Goal: Communication & Community: Participate in discussion

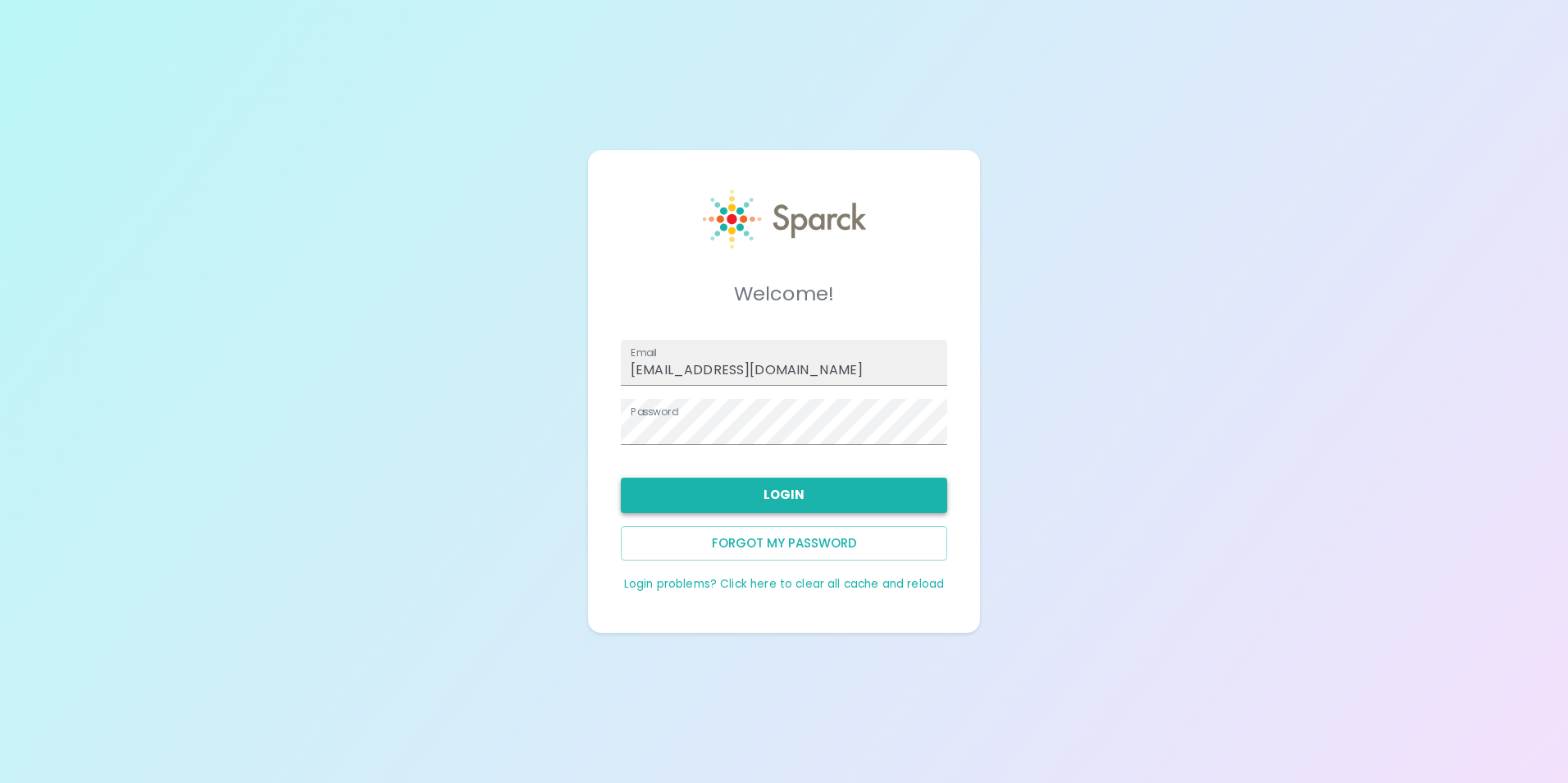
click at [680, 509] on button "Login" at bounding box center [784, 495] width 326 height 35
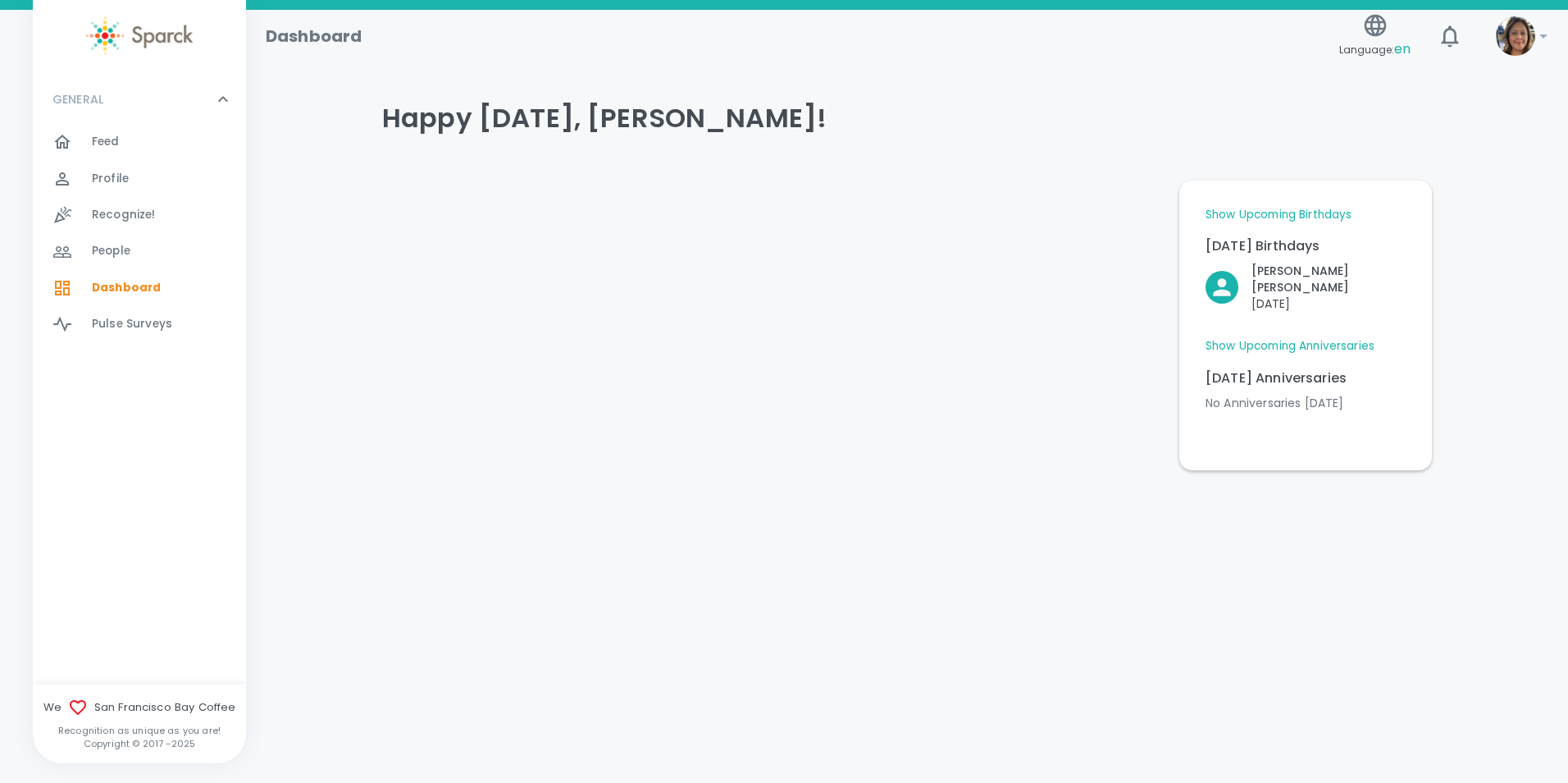
click at [77, 144] on div at bounding box center [71, 143] width 39 height 20
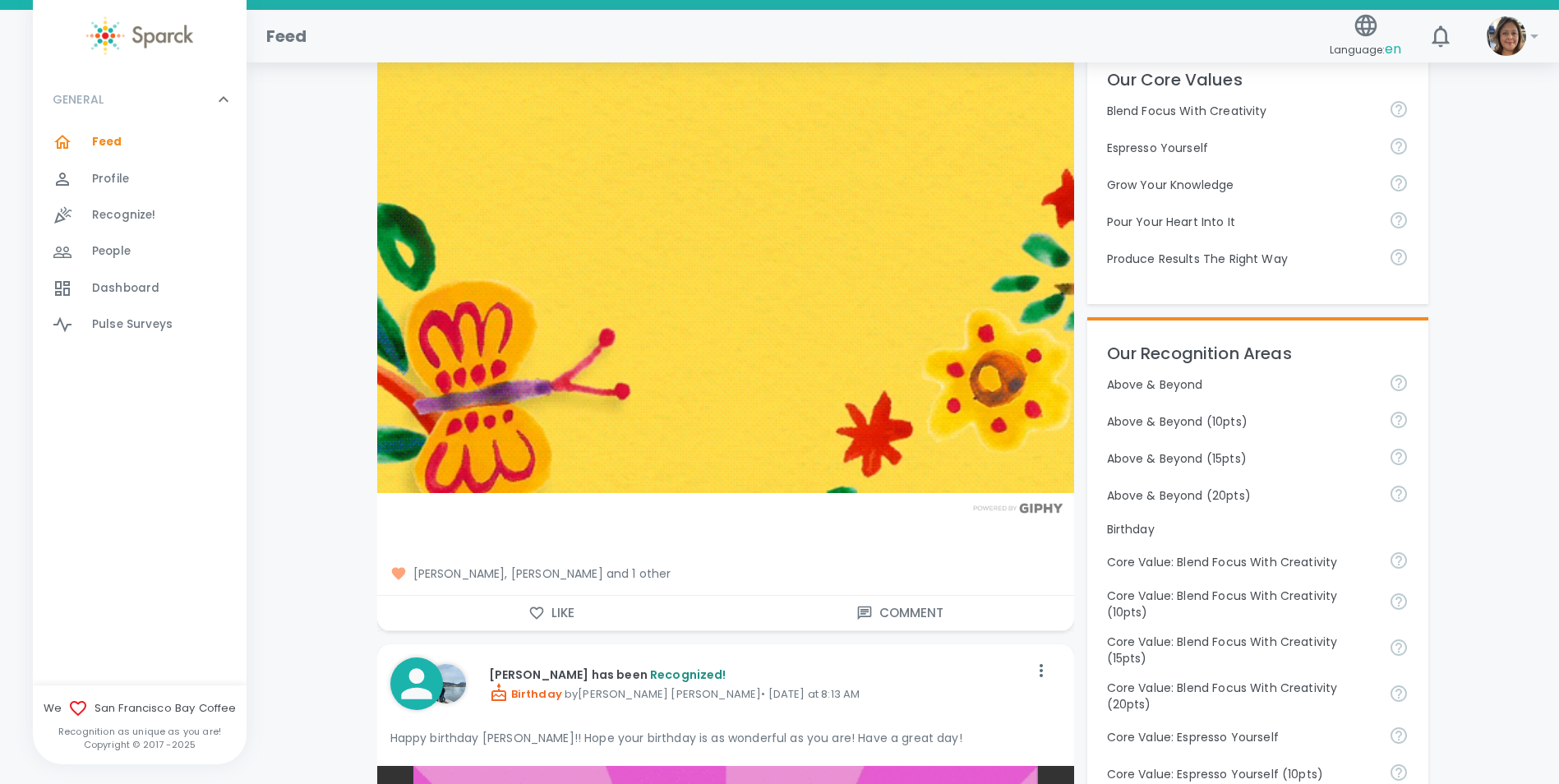
scroll to position [493, 0]
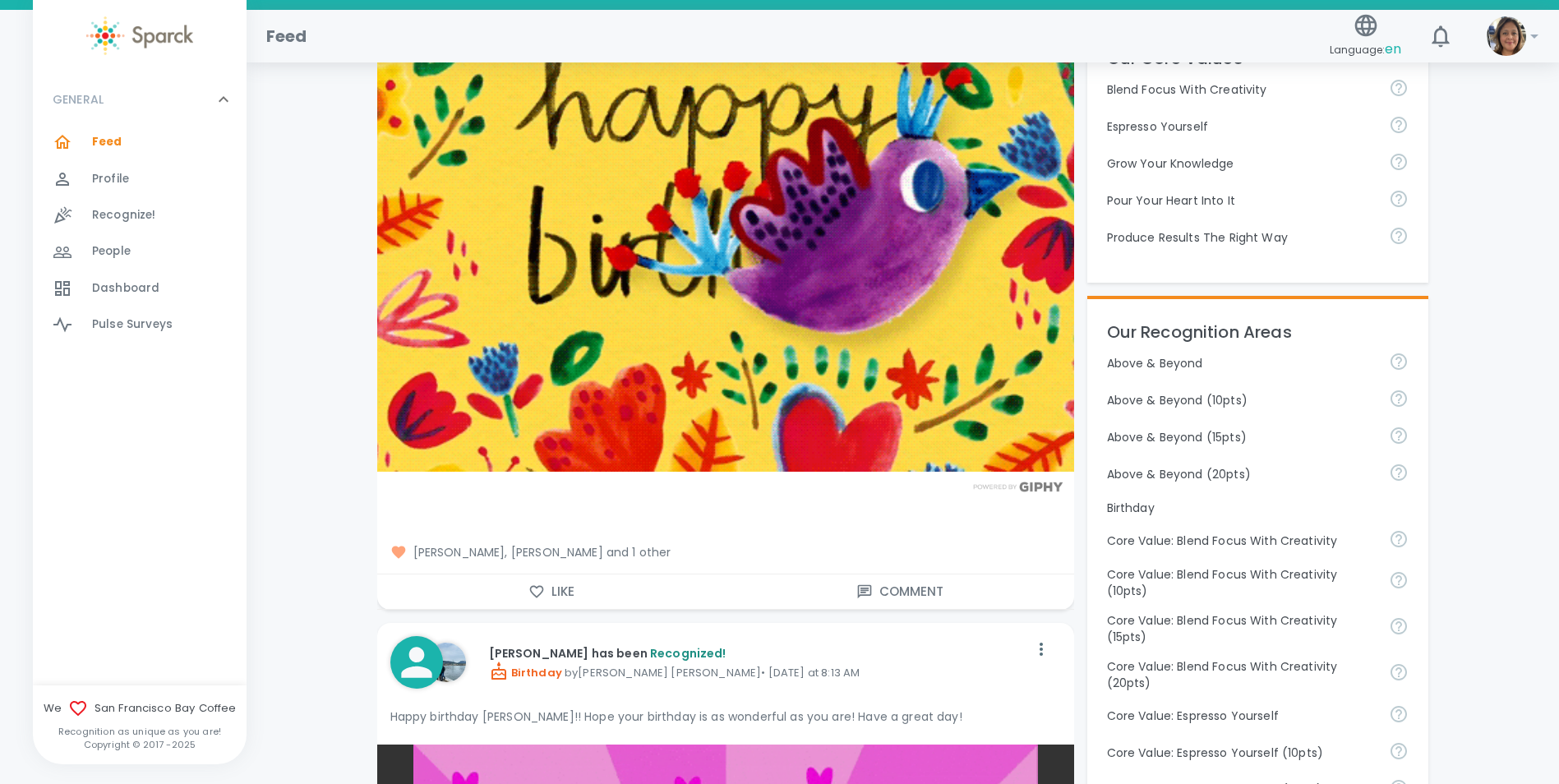
click at [505, 596] on button "Like" at bounding box center [551, 592] width 349 height 35
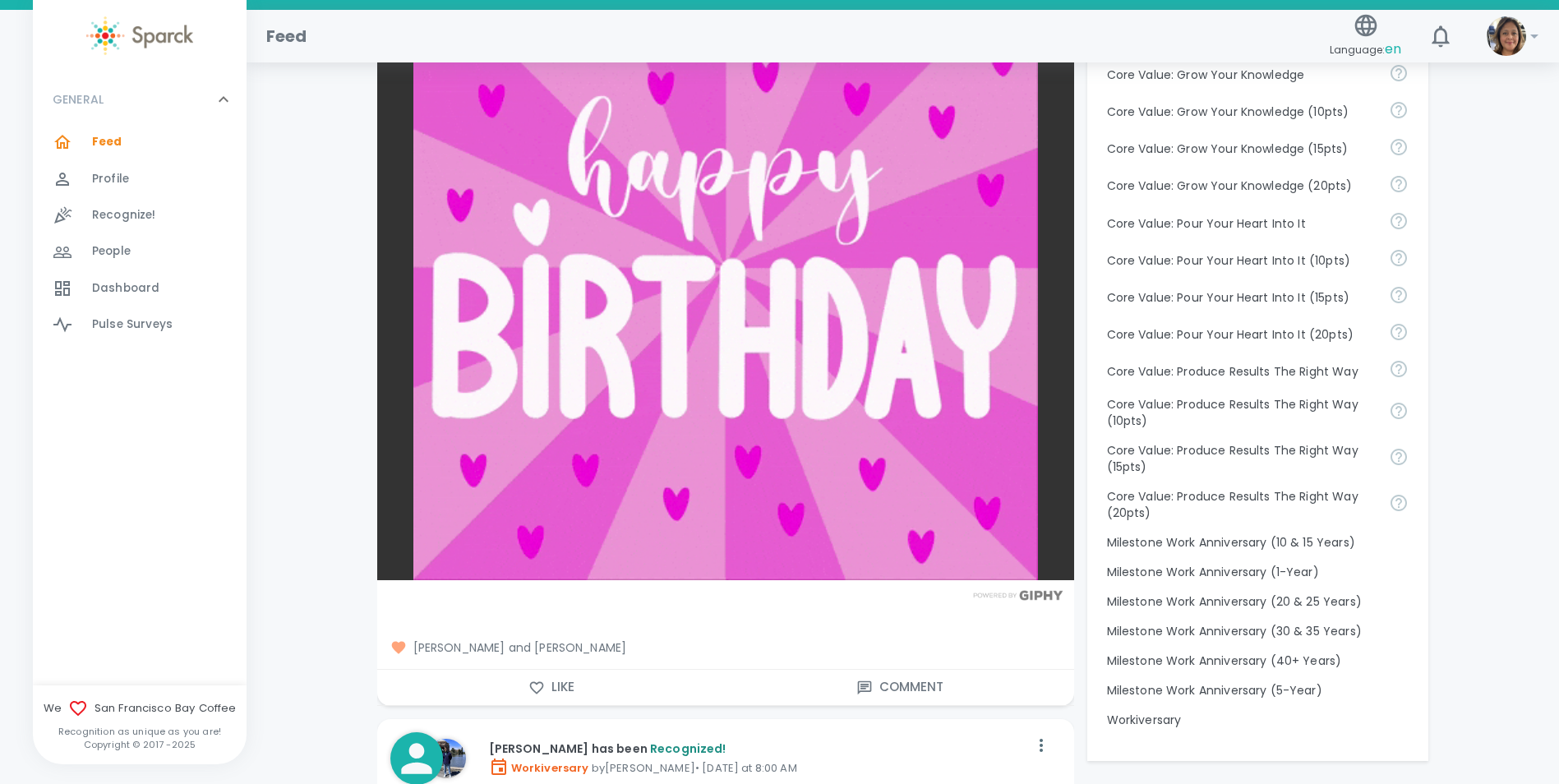
scroll to position [1315, 0]
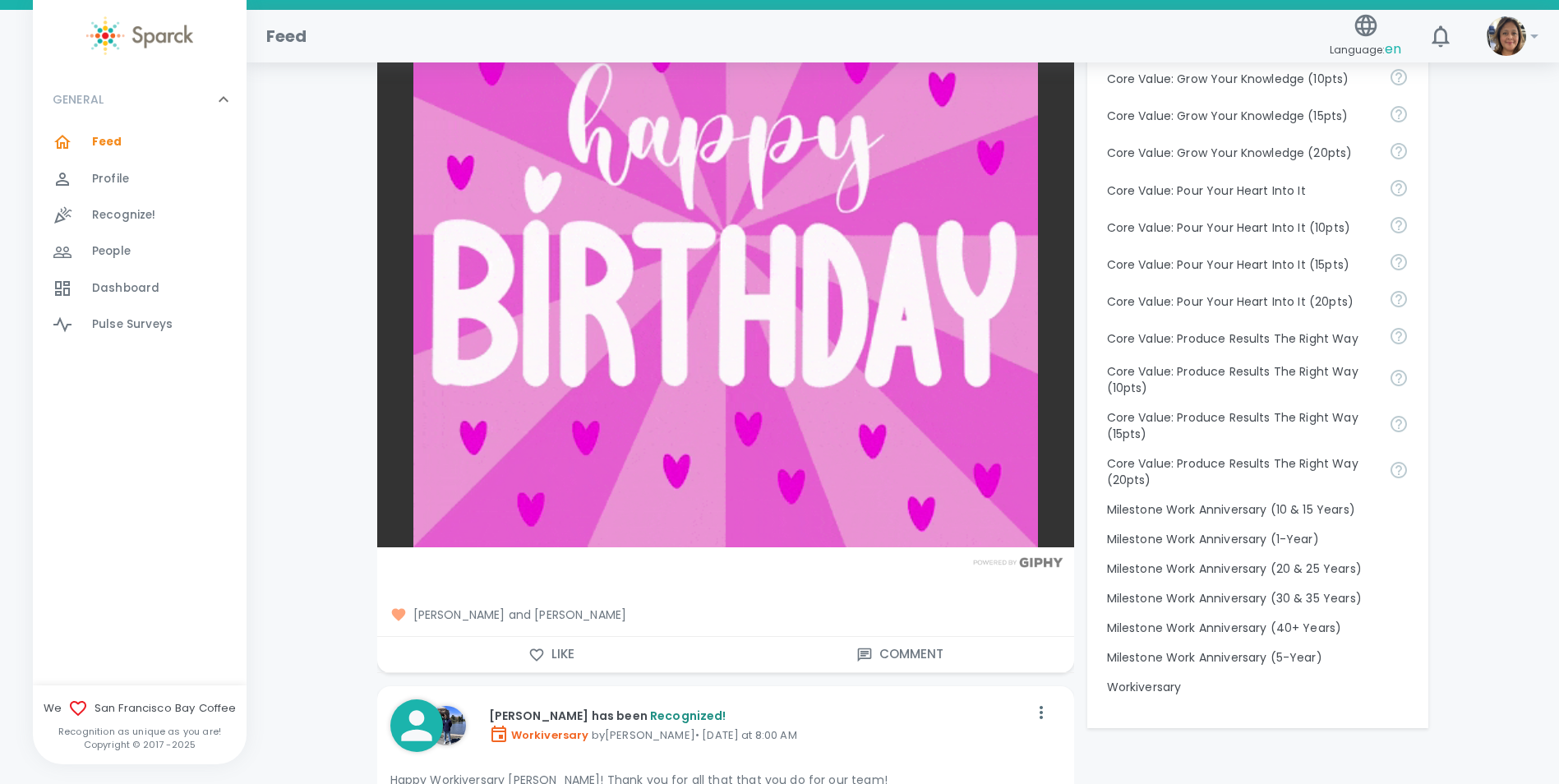
click at [504, 645] on button "Like" at bounding box center [551, 654] width 349 height 35
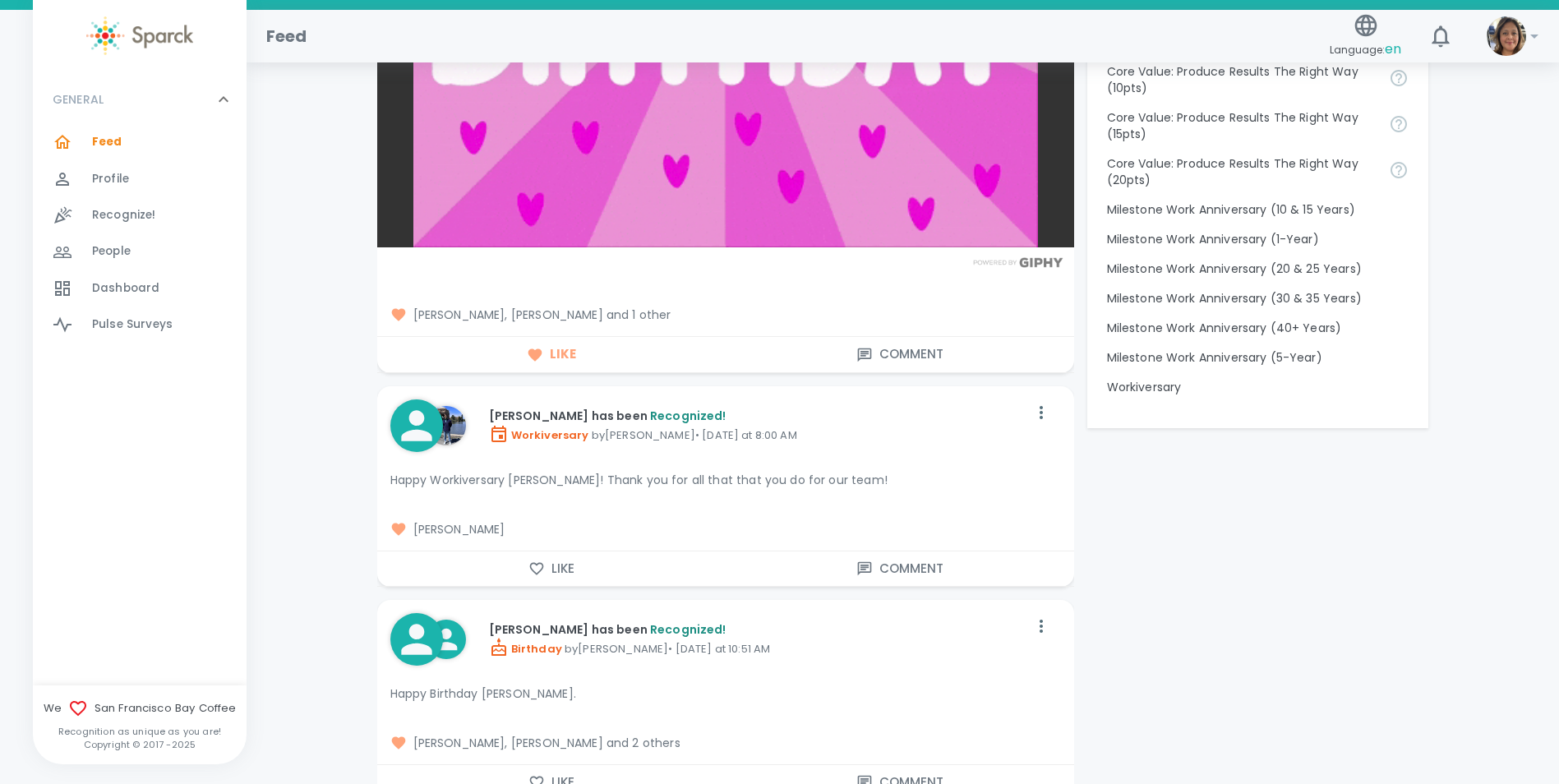
scroll to position [1643, 0]
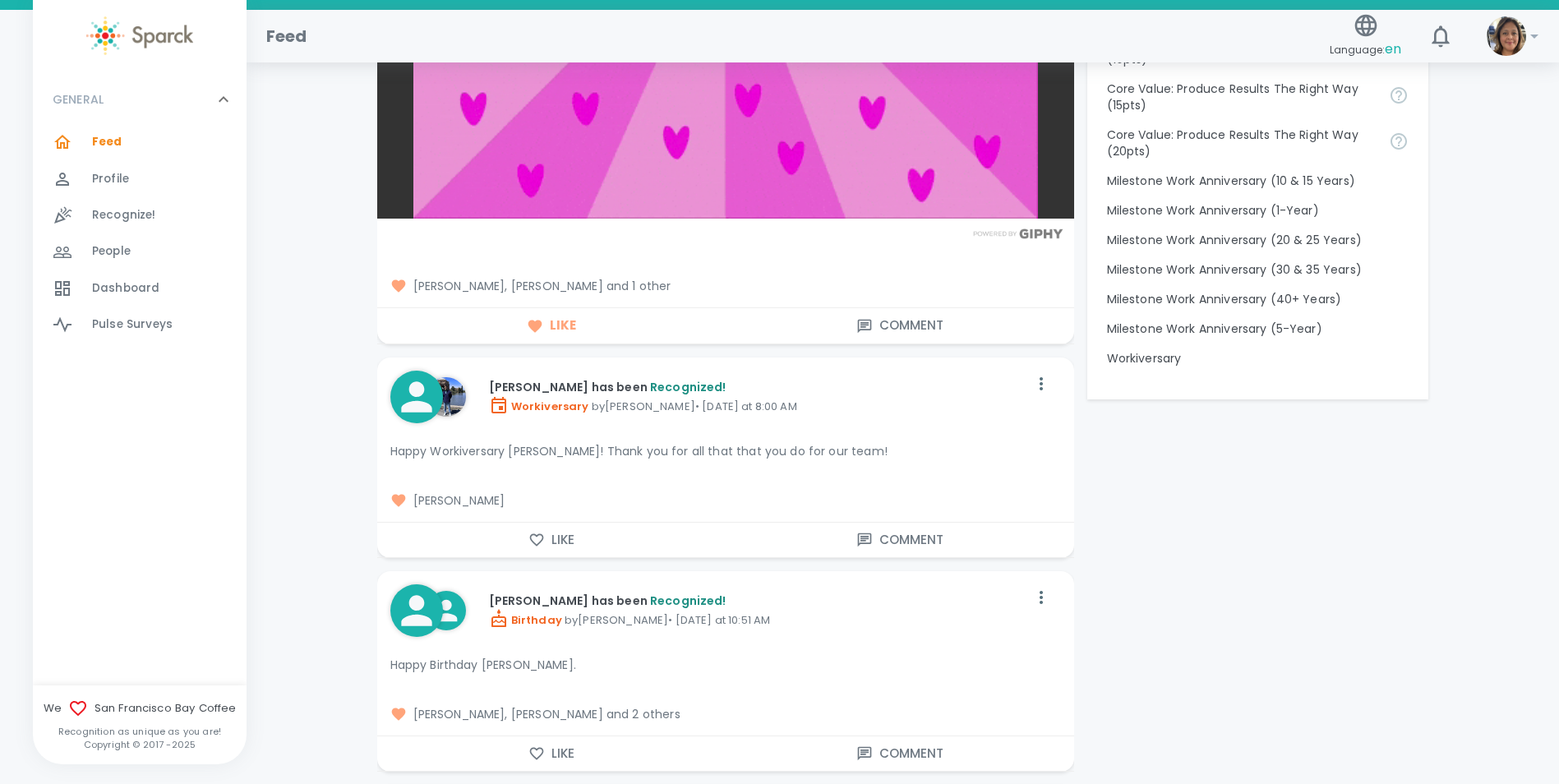
click at [600, 542] on button "Like" at bounding box center [551, 540] width 349 height 35
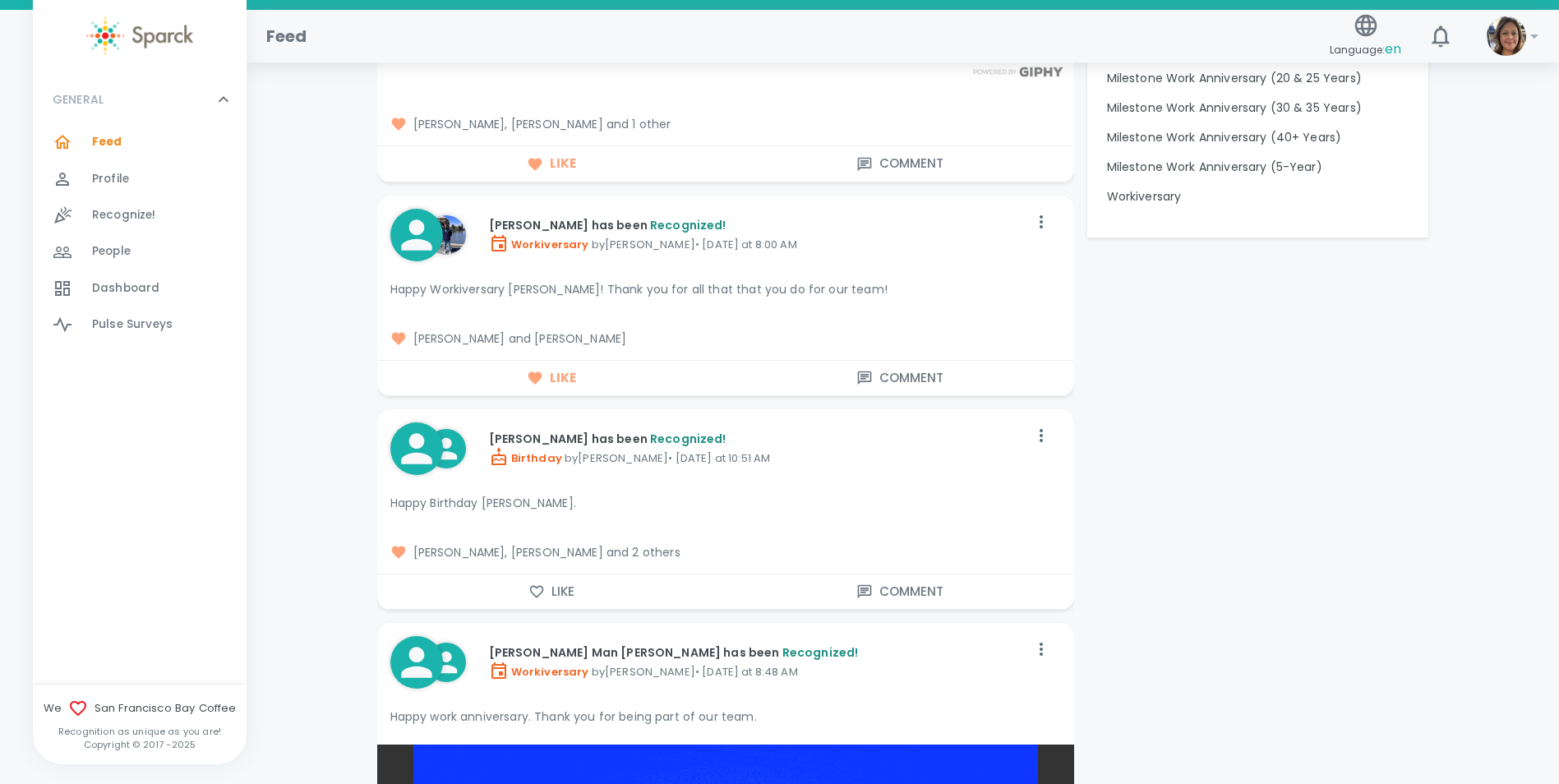
scroll to position [1890, 0]
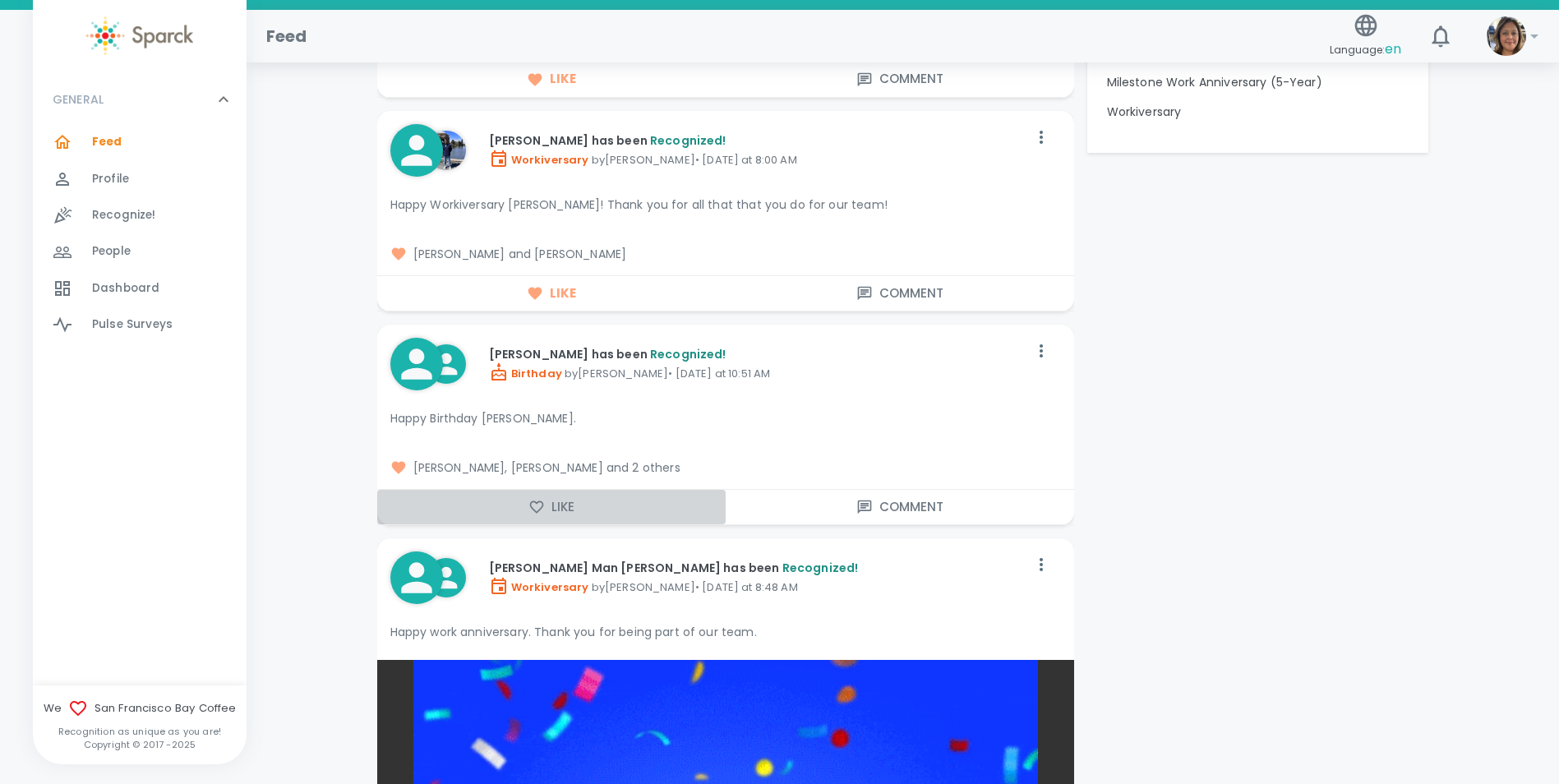
click at [598, 495] on button "Like" at bounding box center [551, 507] width 349 height 35
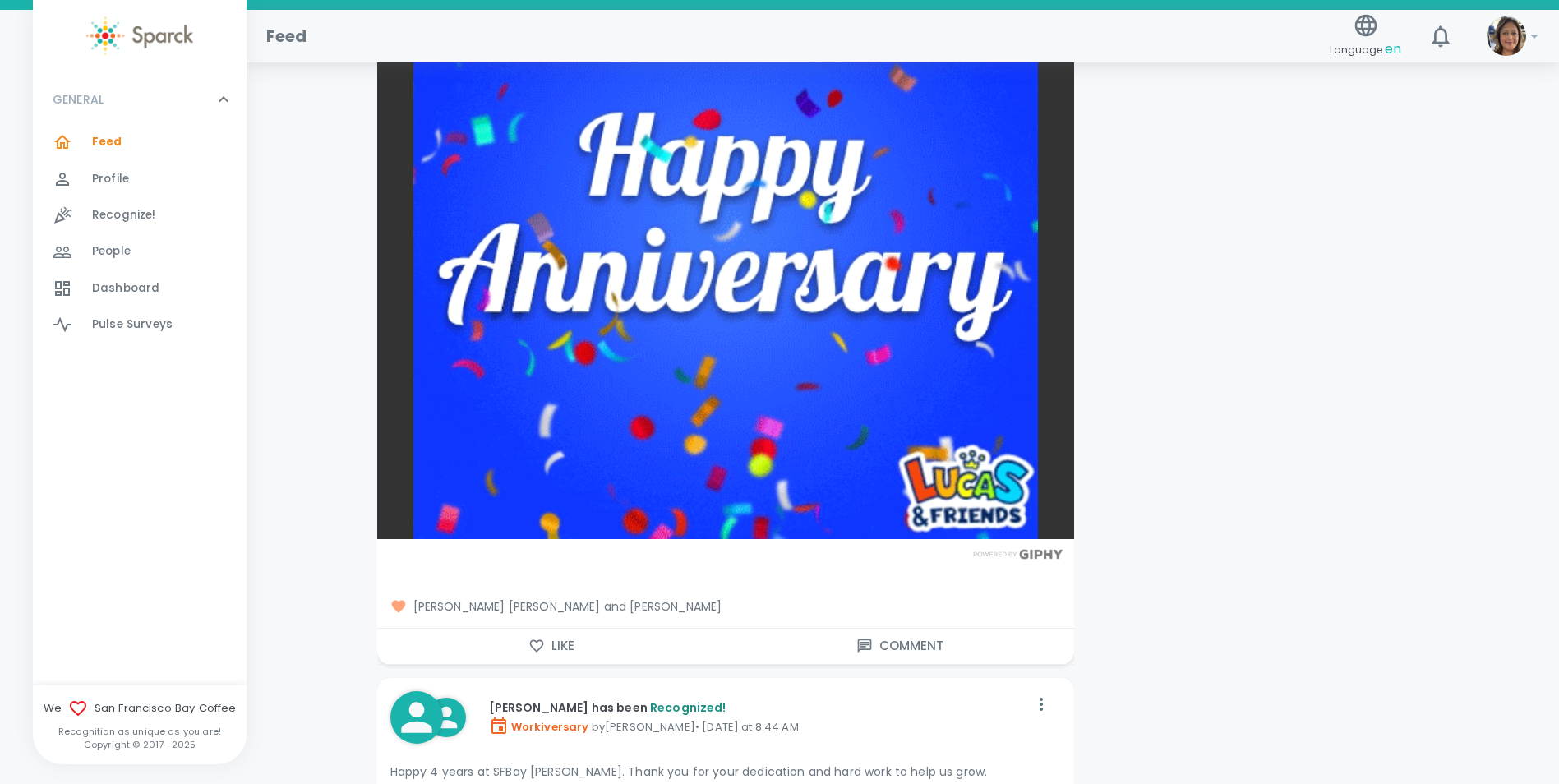
scroll to position [2629, 0]
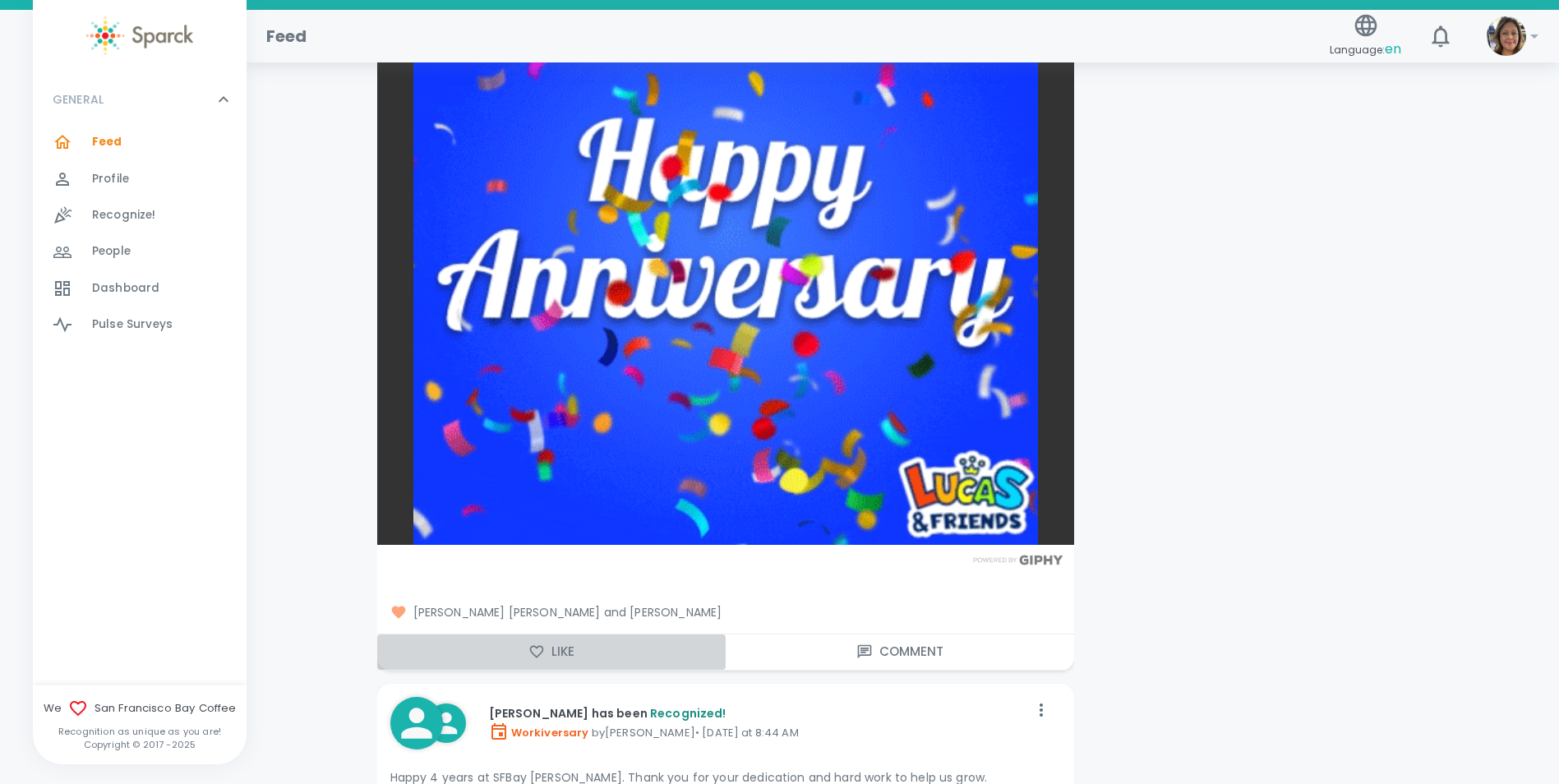
click at [590, 643] on button "Like" at bounding box center [551, 651] width 349 height 35
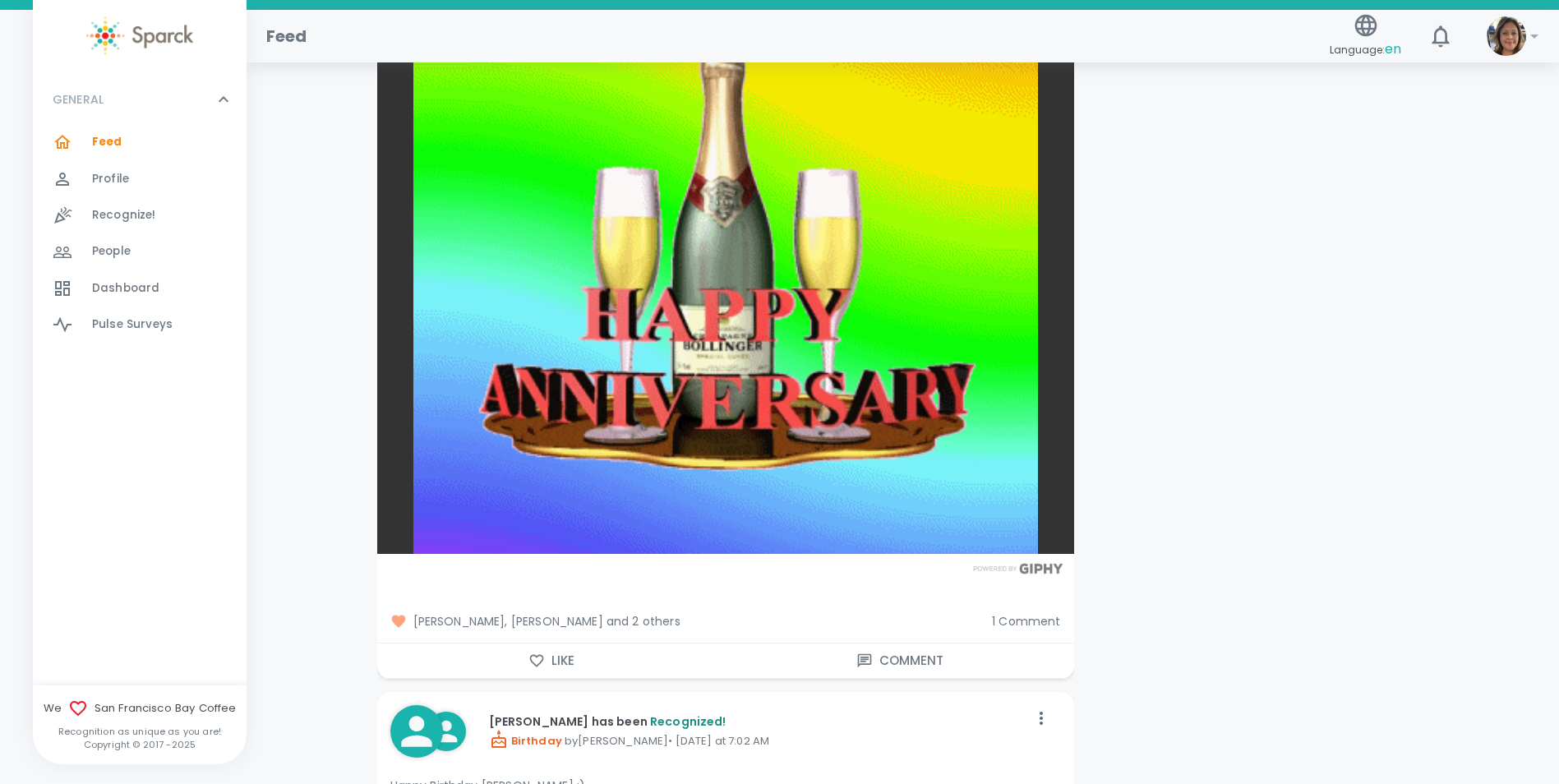
scroll to position [3533, 0]
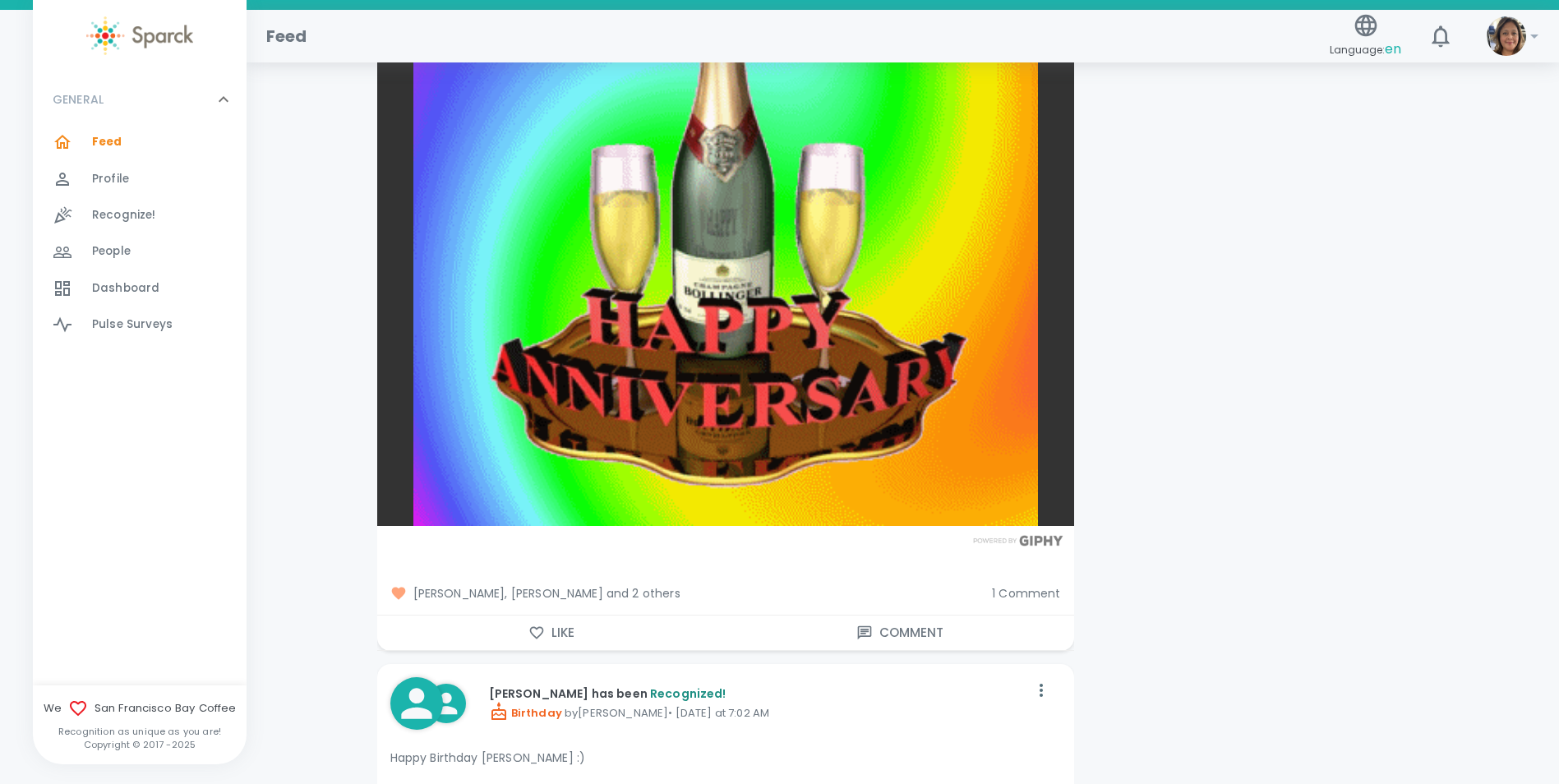
click at [497, 634] on button "Like" at bounding box center [551, 633] width 349 height 35
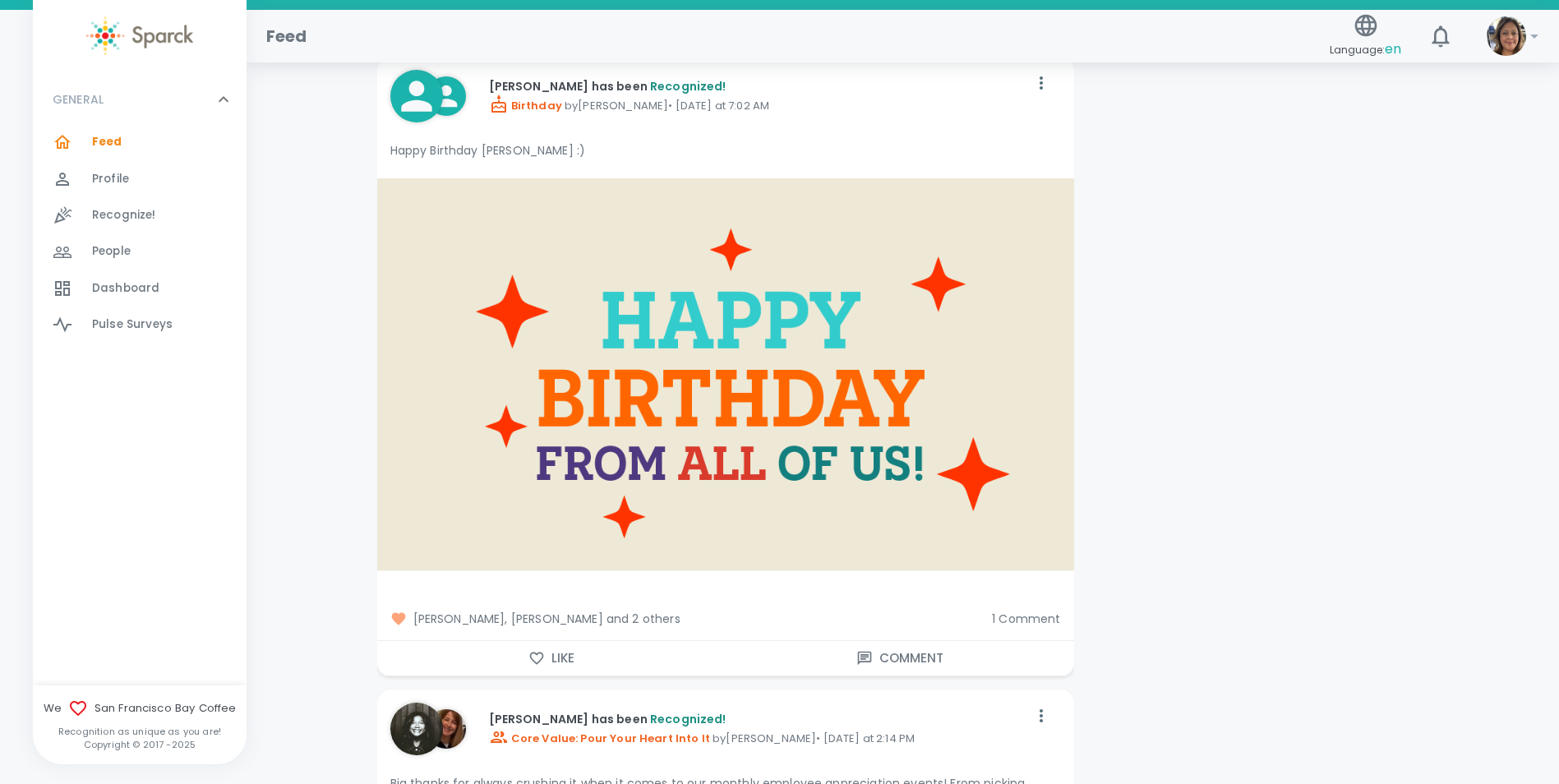
scroll to position [4191, 0]
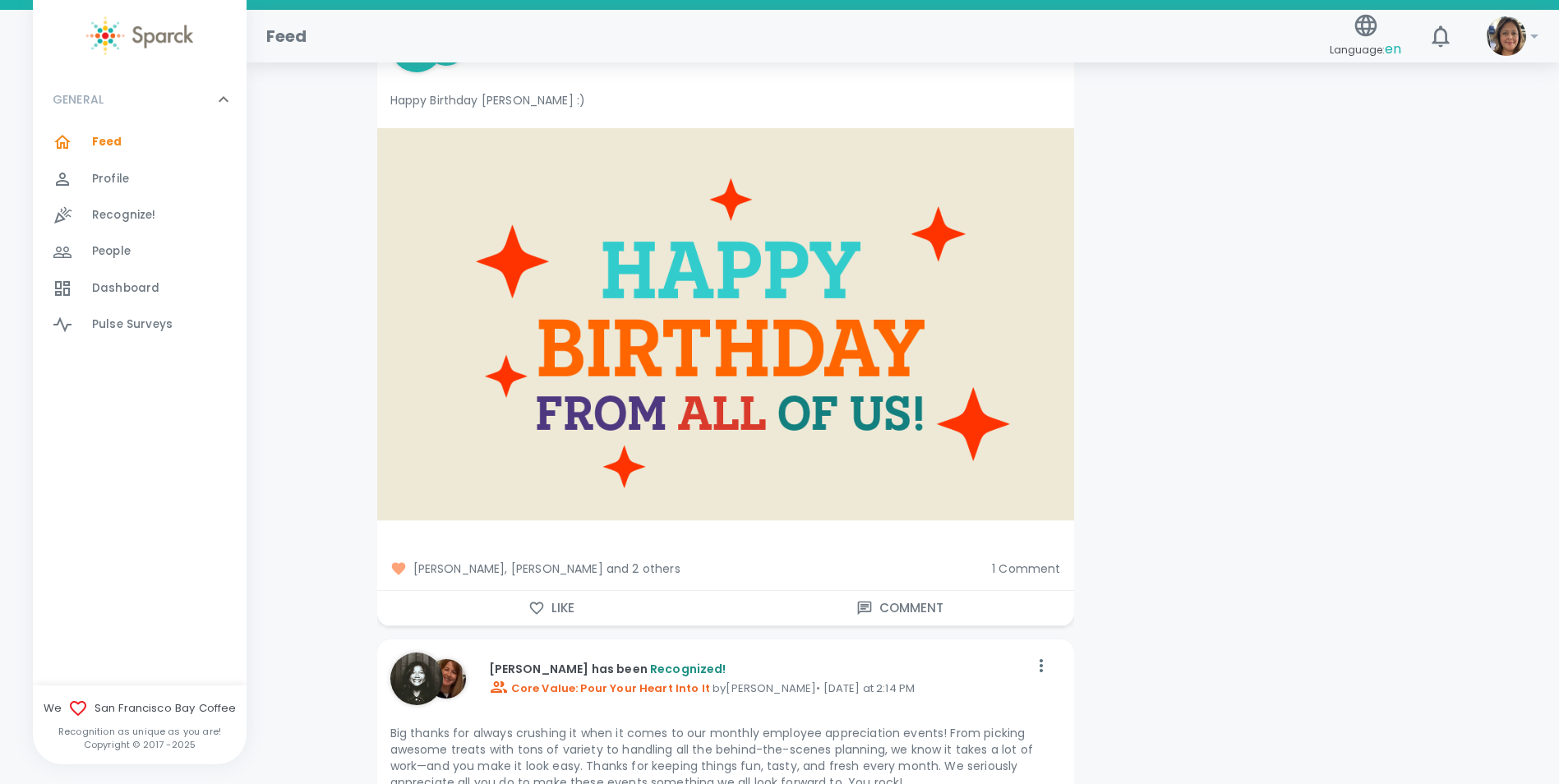
click at [481, 596] on button "Like" at bounding box center [551, 608] width 349 height 35
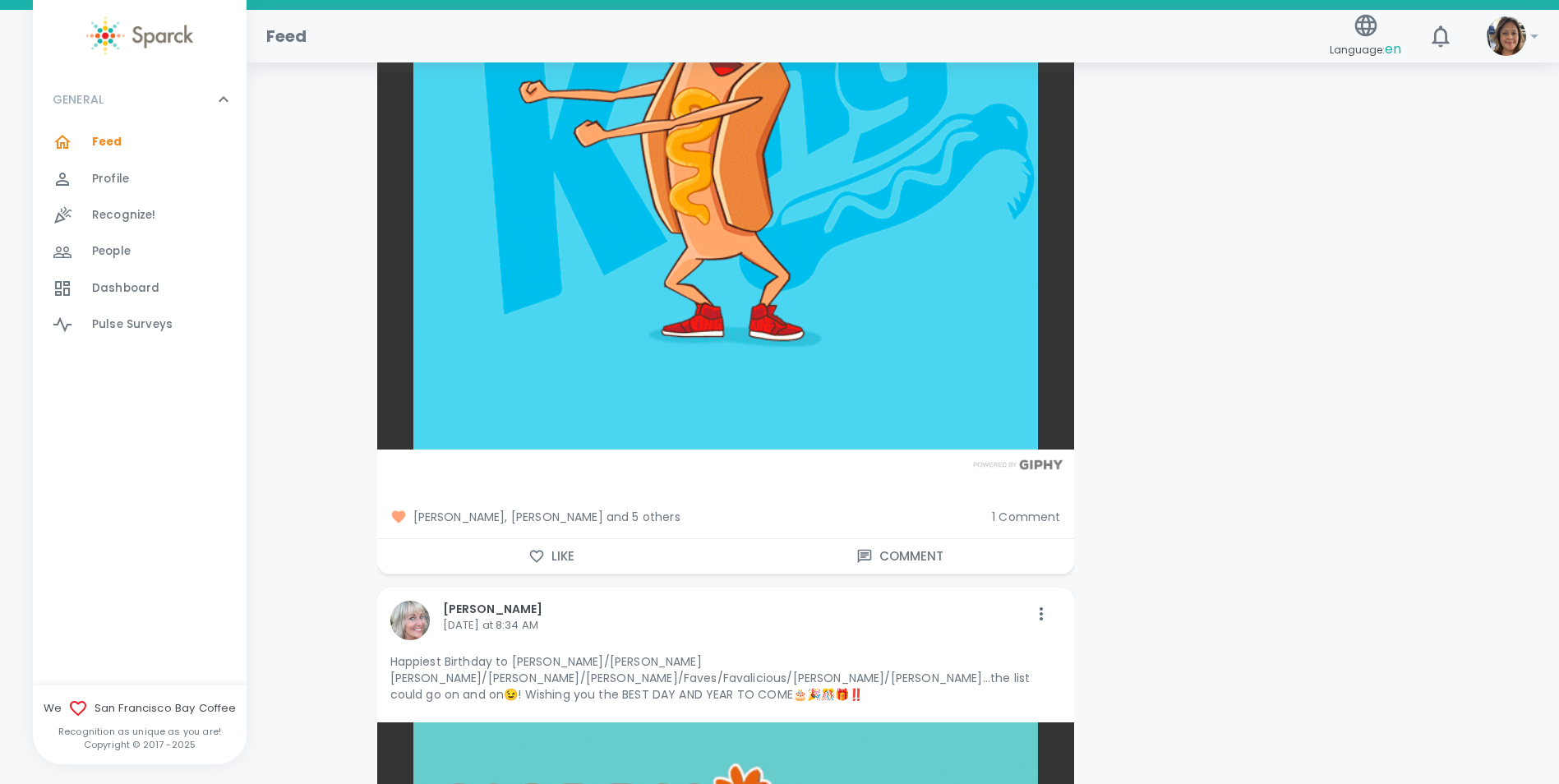
scroll to position [5177, 0]
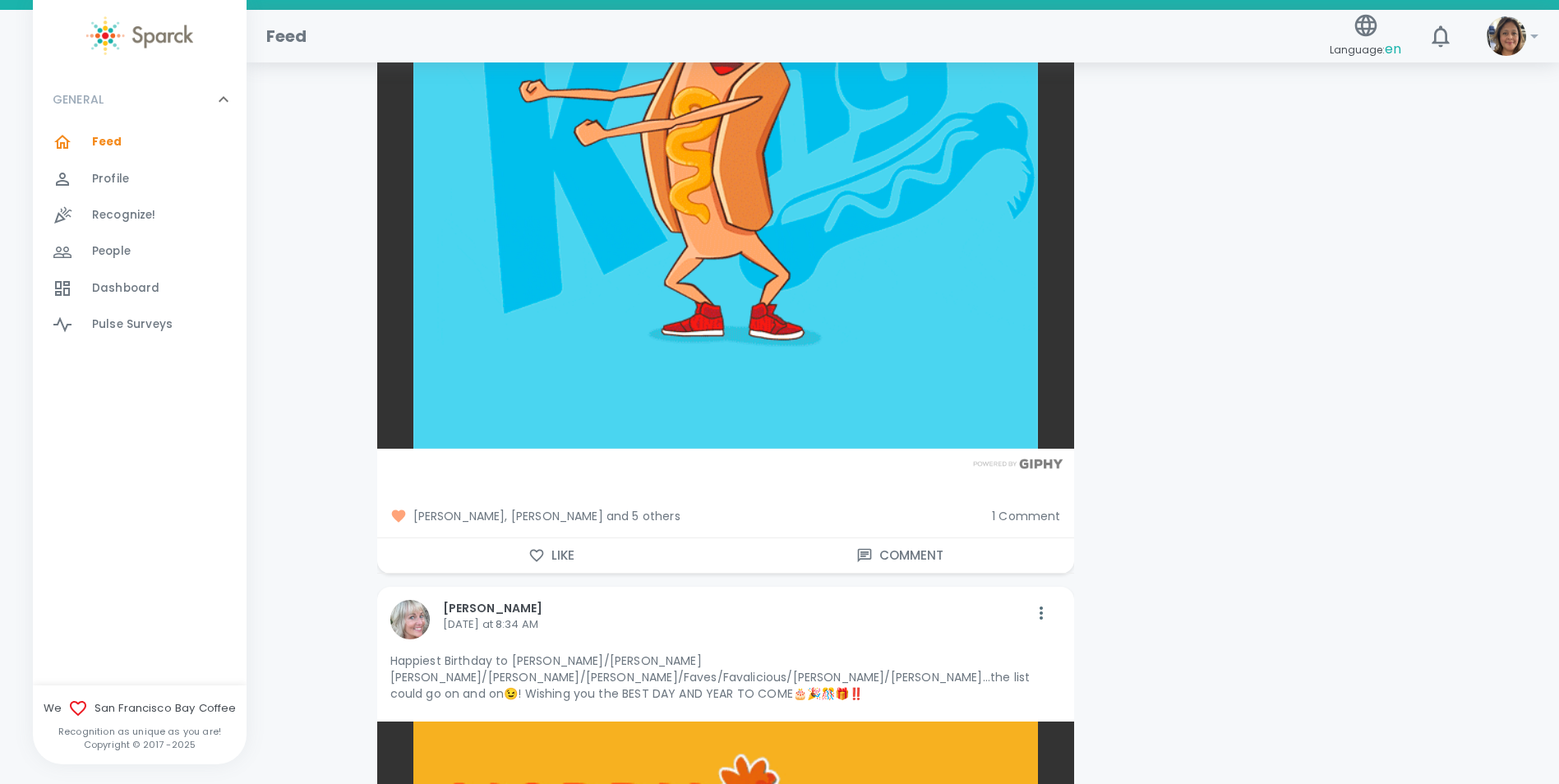
click at [1038, 516] on span "1 Comment" at bounding box center [1026, 516] width 69 height 16
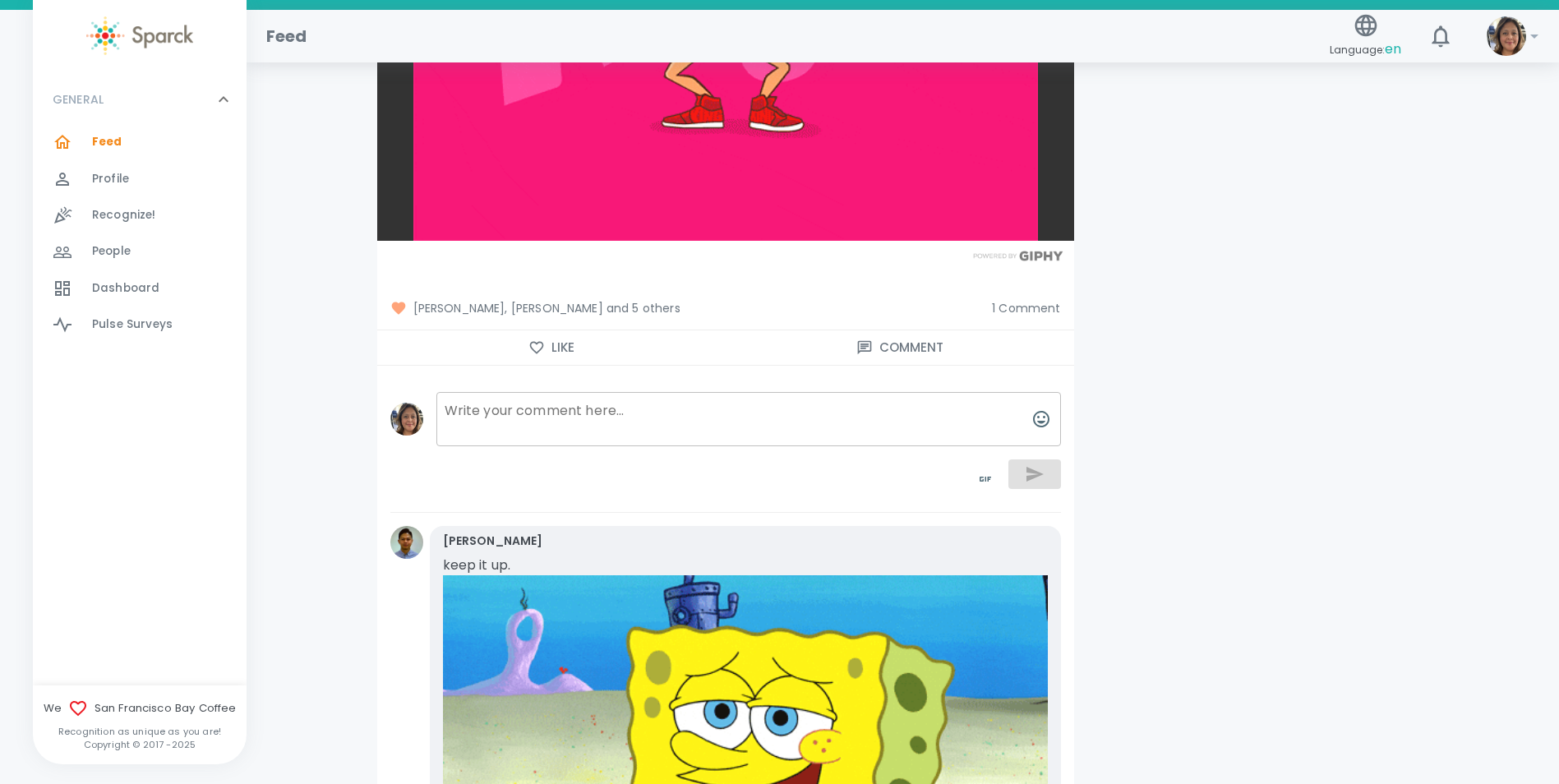
scroll to position [5423, 0]
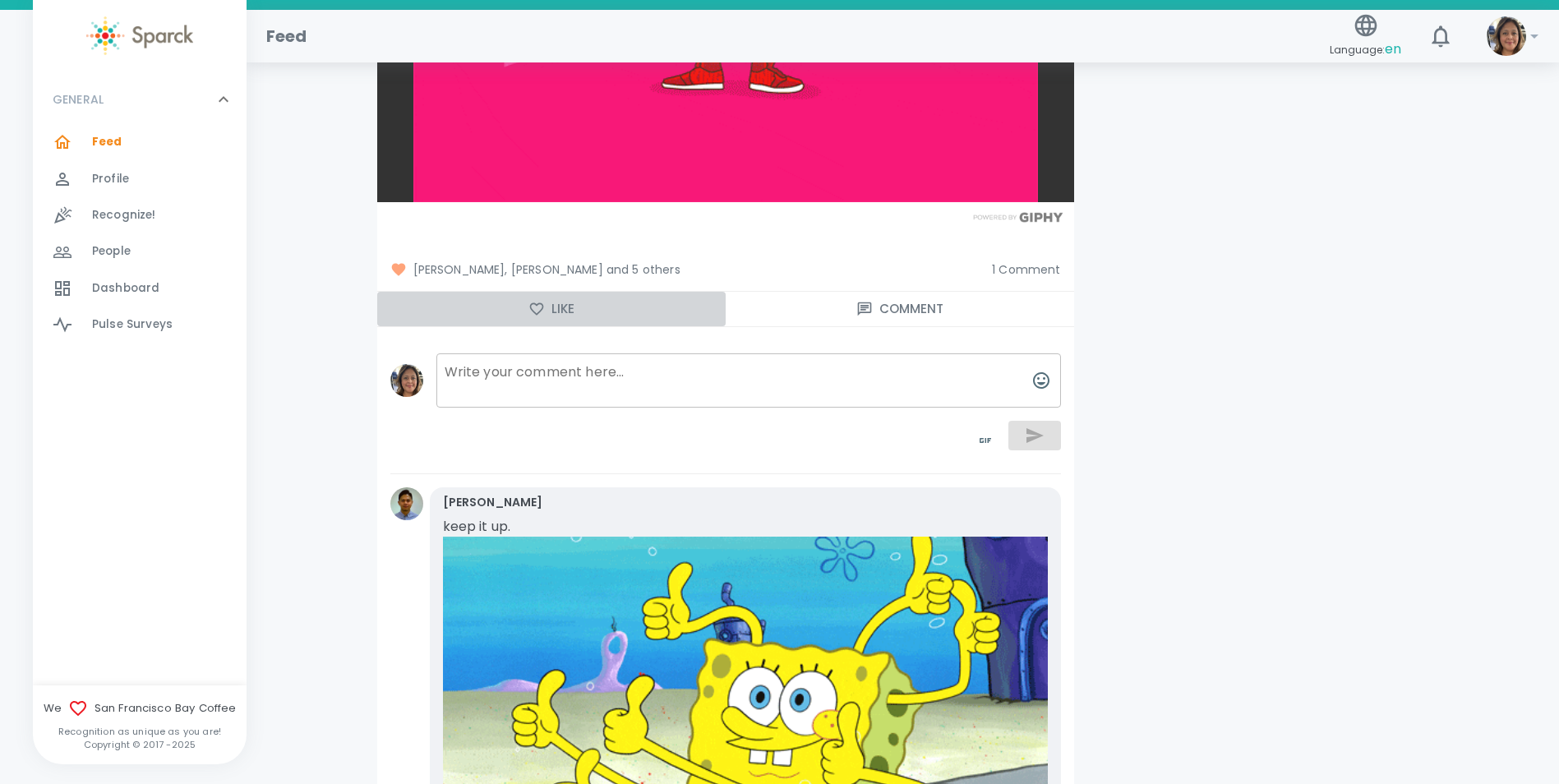
click at [517, 316] on button "Like" at bounding box center [551, 309] width 349 height 35
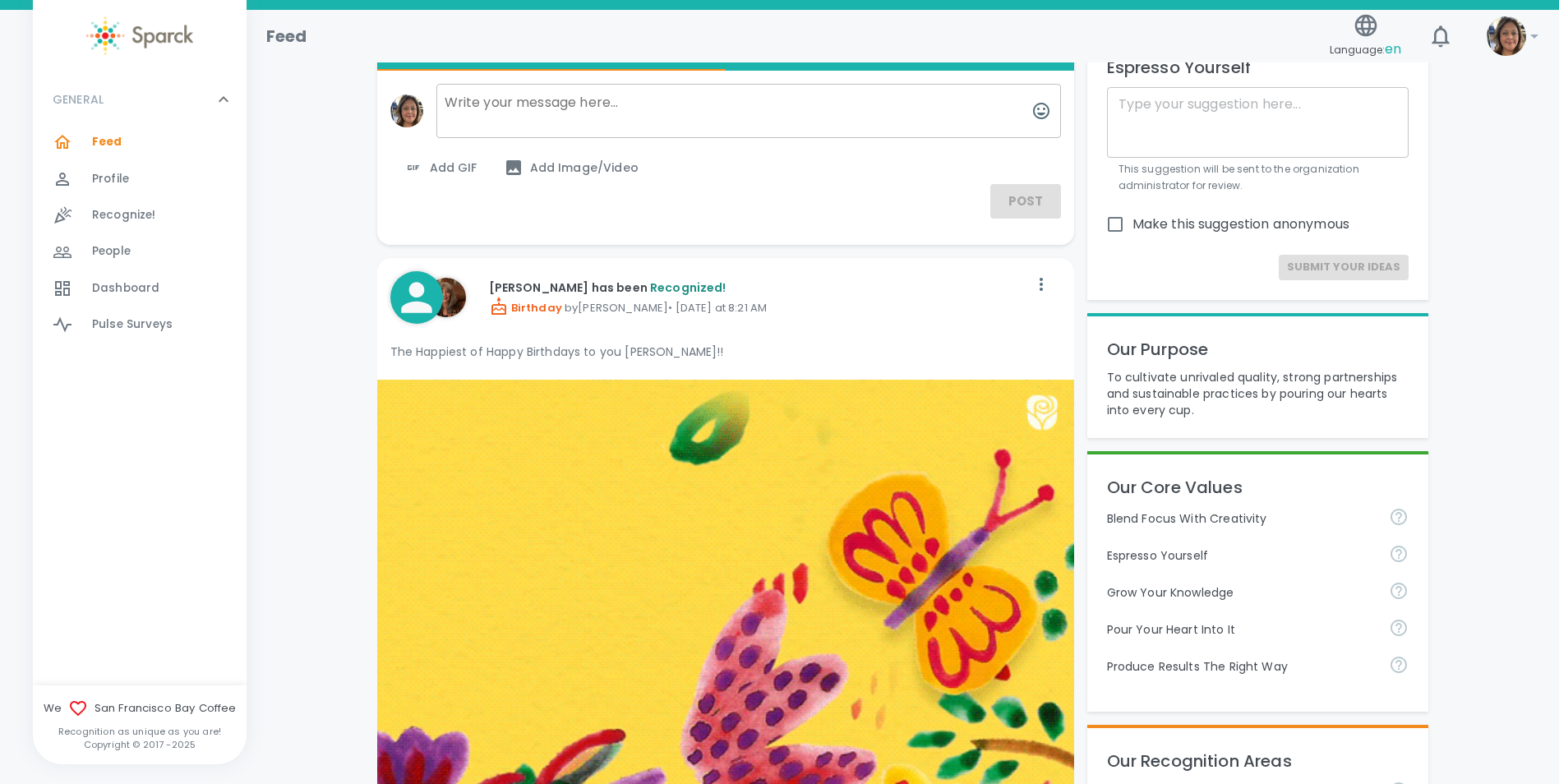
scroll to position [0, 0]
